Goal: Navigation & Orientation: Find specific page/section

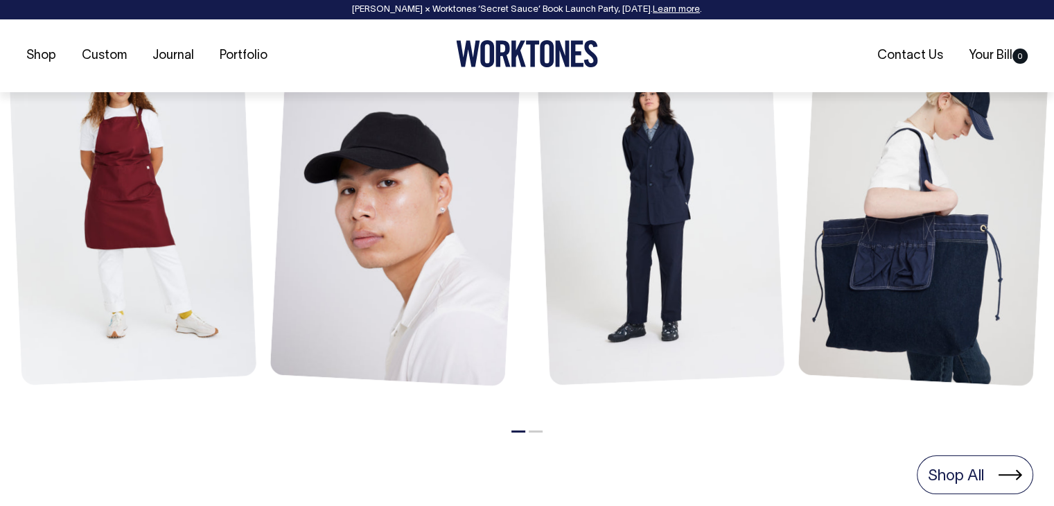
scroll to position [693, 0]
click at [532, 430] on button "2" at bounding box center [536, 431] width 14 height 2
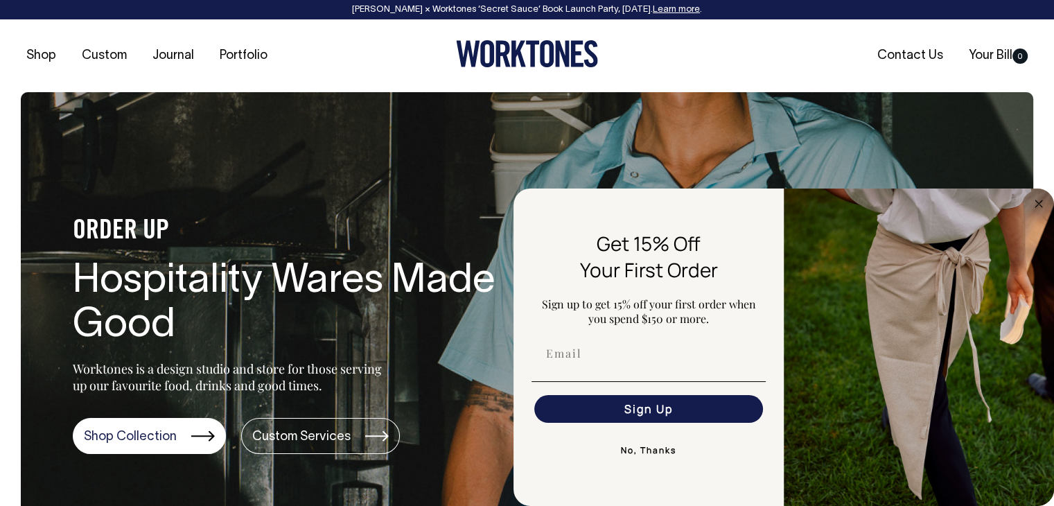
scroll to position [0, 0]
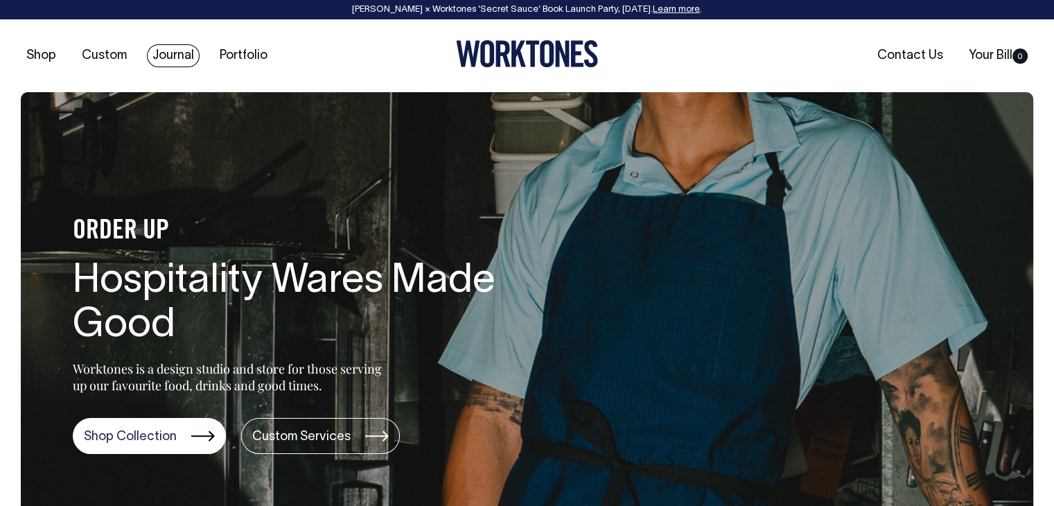
click at [182, 52] on link "Journal" at bounding box center [173, 55] width 53 height 23
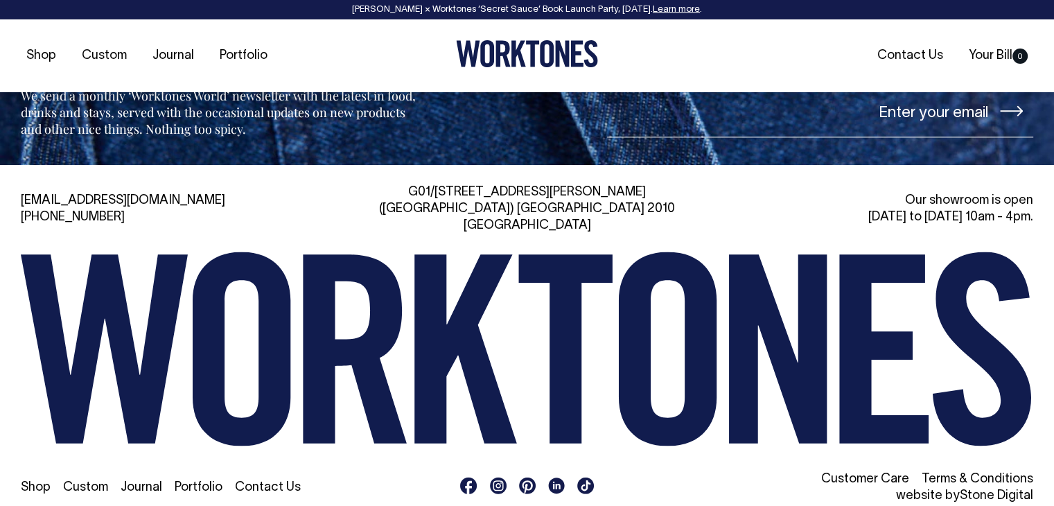
scroll to position [1984, 0]
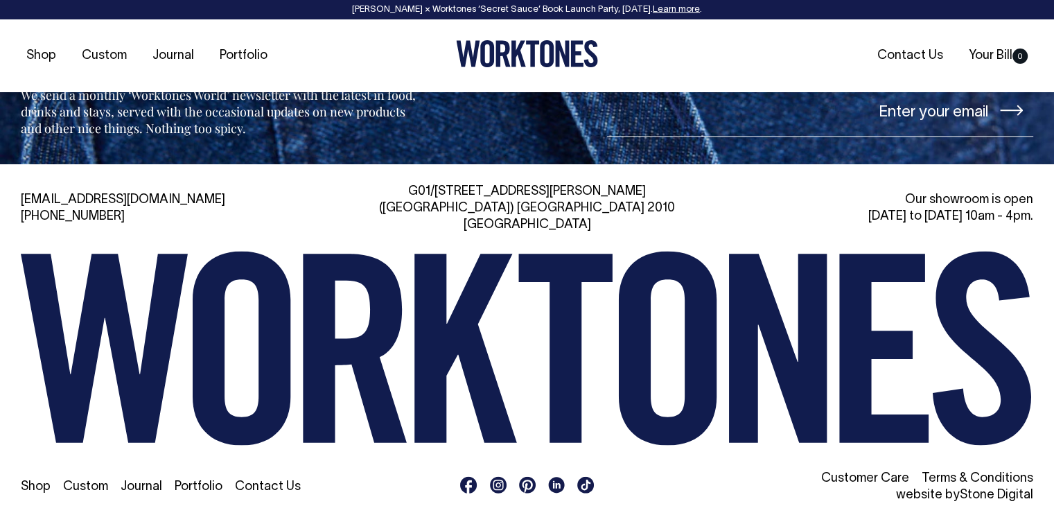
click at [500, 480] on icon at bounding box center [499, 485] width 10 height 10
click at [241, 55] on link "Portfolio" at bounding box center [243, 55] width 59 height 23
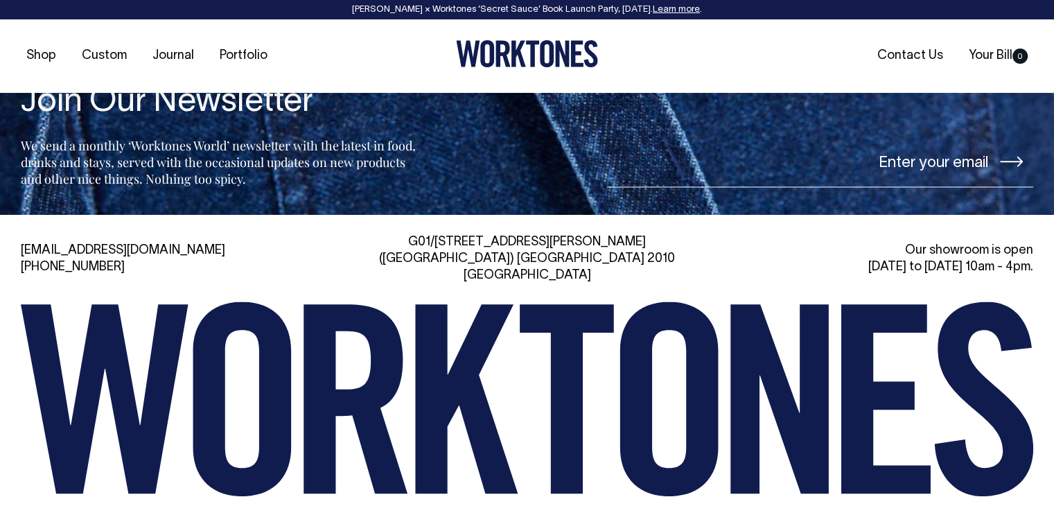
scroll to position [1984, 0]
